Goal: Task Accomplishment & Management: Manage account settings

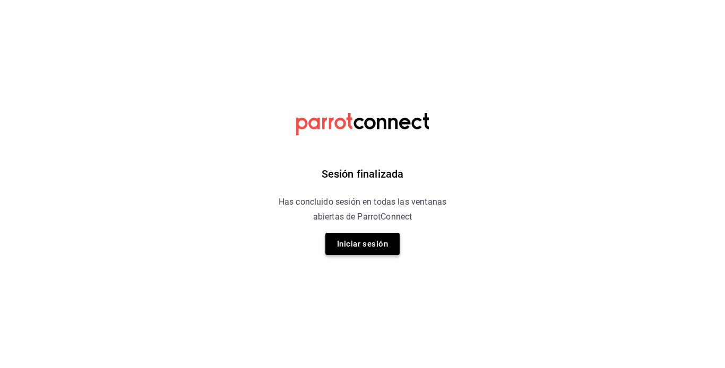
click at [368, 253] on button "Iniciar sesión" at bounding box center [362, 244] width 74 height 22
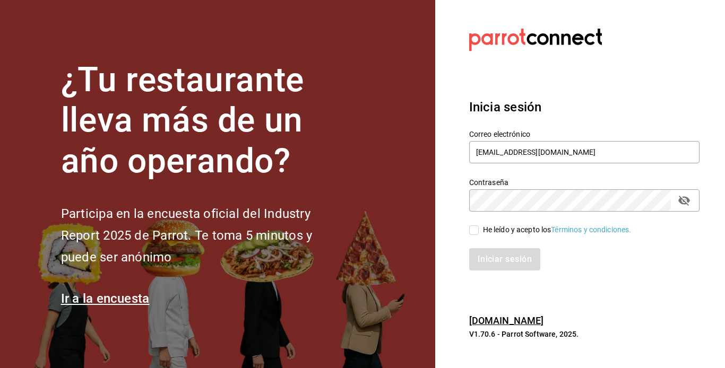
click at [499, 228] on div "He leído y acepto los Términos y condiciones." at bounding box center [557, 230] width 149 height 11
click at [479, 228] on input "He leído y acepto los Términos y condiciones." at bounding box center [474, 231] width 10 height 10
checkbox input "true"
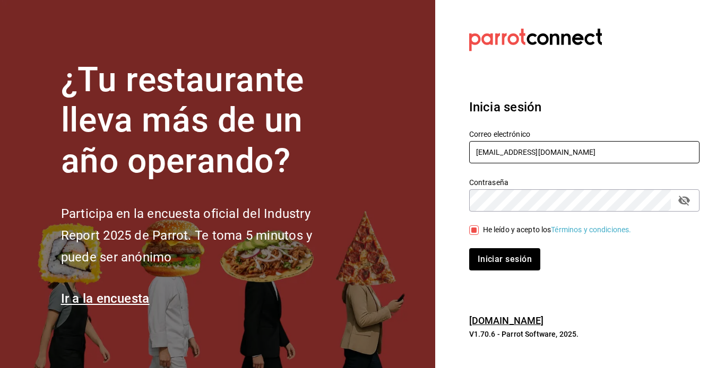
drag, startPoint x: 515, startPoint y: 150, endPoint x: 385, endPoint y: 153, distance: 130.6
click at [385, 153] on div "¿Tu restaurante lleva más de un año operando? Participa en la encuesta oficial …" at bounding box center [362, 184] width 725 height 368
type input "[EMAIL_ADDRESS][DOMAIN_NAME]"
click at [489, 255] on button "Iniciar sesión" at bounding box center [505, 259] width 72 height 22
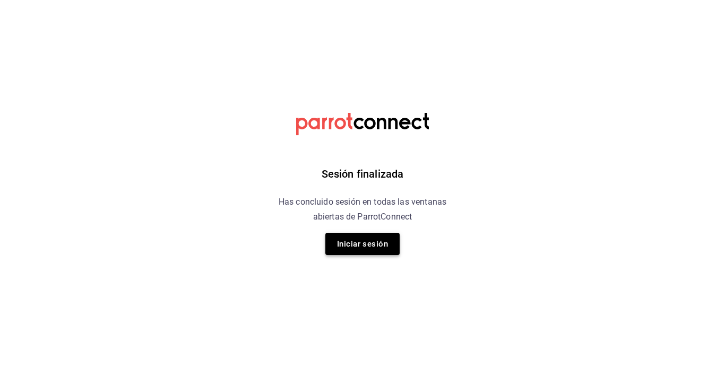
click at [349, 240] on button "Iniciar sesión" at bounding box center [362, 244] width 74 height 22
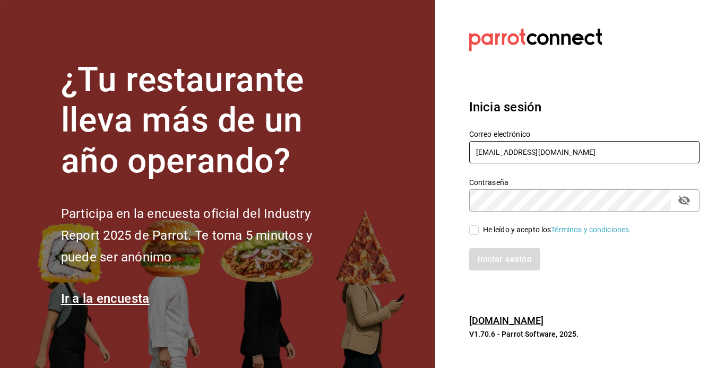
drag, startPoint x: 513, startPoint y: 153, endPoint x: 397, endPoint y: 157, distance: 115.8
click at [397, 157] on div "¿Tu restaurante lleva más de un año operando? Participa en la encuesta oficial …" at bounding box center [362, 184] width 725 height 368
type input "[EMAIL_ADDRESS][DOMAIN_NAME]"
click at [480, 231] on span "He leído y acepto los Términos y condiciones." at bounding box center [555, 230] width 153 height 11
click at [479, 231] on input "He leído y acepto los Términos y condiciones." at bounding box center [474, 231] width 10 height 10
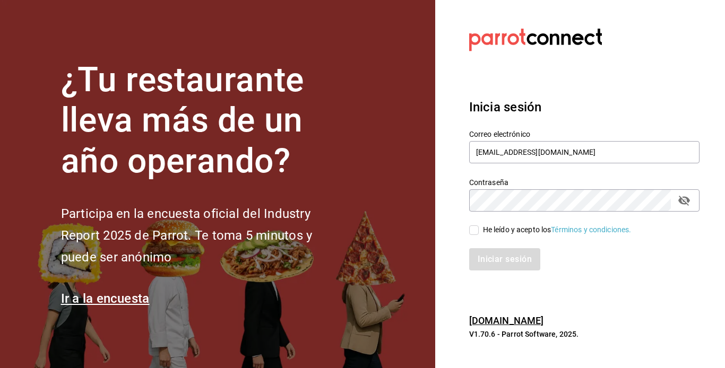
checkbox input "true"
click at [493, 261] on button "Iniciar sesión" at bounding box center [505, 259] width 72 height 22
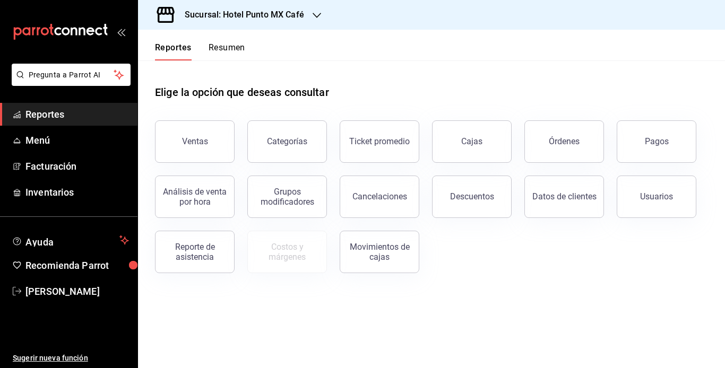
click at [293, 21] on div "Sucursal: Hotel Punto MX Café" at bounding box center [236, 15] width 179 height 30
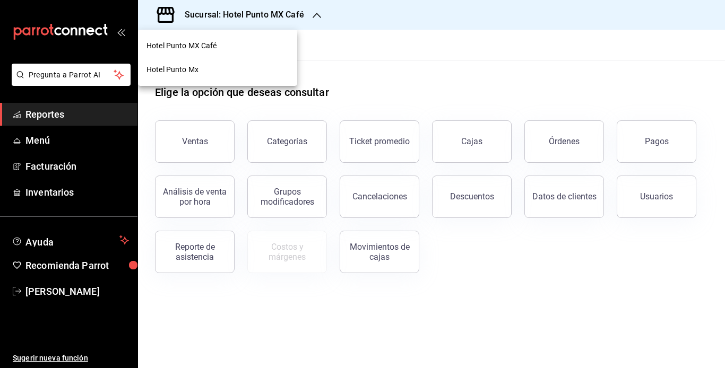
click at [184, 75] on div "Hotel Punto Mx" at bounding box center [217, 70] width 159 height 24
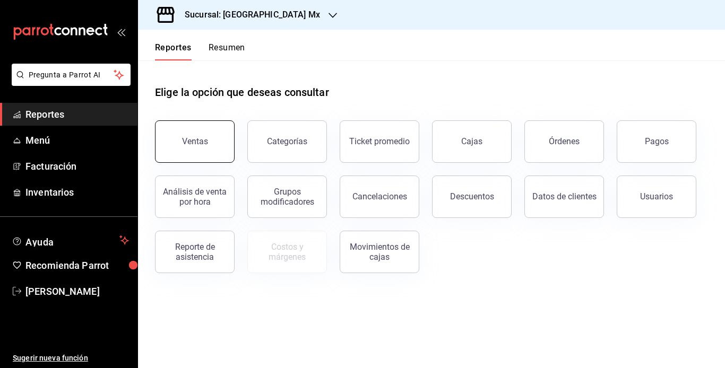
click at [212, 139] on button "Ventas" at bounding box center [195, 142] width 80 height 42
